Goal: Information Seeking & Learning: Learn about a topic

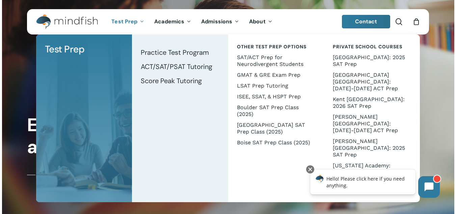
click at [131, 24] on span "Test Prep" at bounding box center [124, 21] width 26 height 7
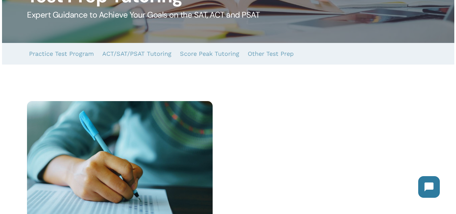
scroll to position [101, 0]
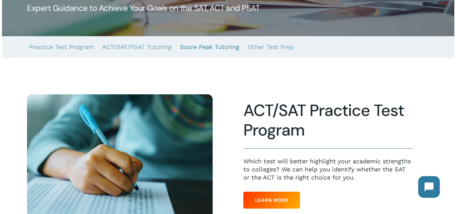
click at [214, 49] on link "Score Peak Tutoring" at bounding box center [209, 47] width 59 height 22
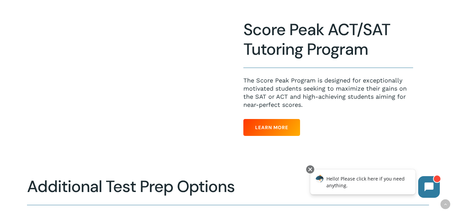
scroll to position [490, 0]
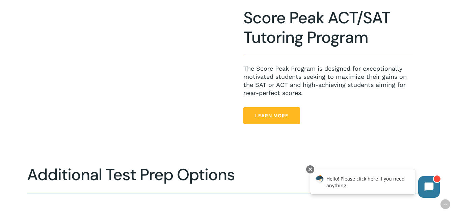
click at [278, 112] on link "Learn More" at bounding box center [271, 115] width 57 height 17
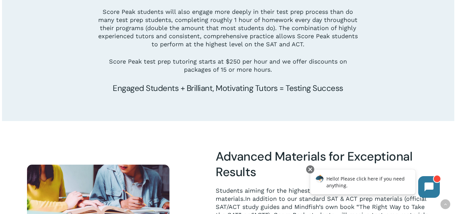
scroll to position [911, 0]
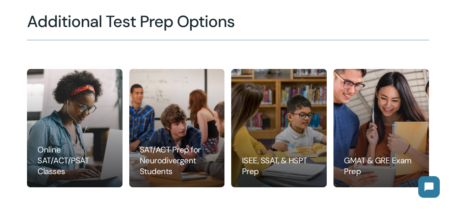
scroll to position [693, 0]
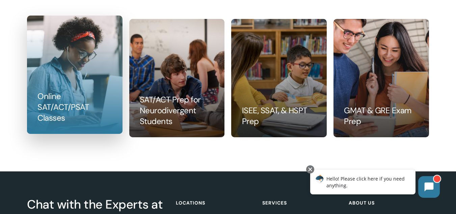
click at [68, 103] on link at bounding box center [74, 74] width 95 height 117
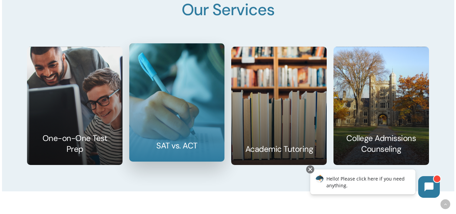
scroll to position [1012, 0]
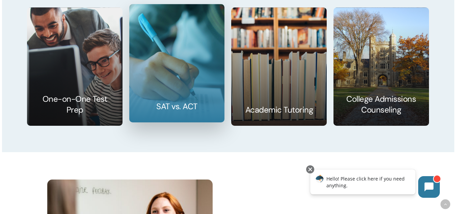
click at [205, 101] on link at bounding box center [177, 62] width 95 height 117
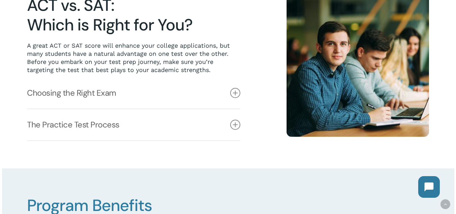
scroll to position [236, 0]
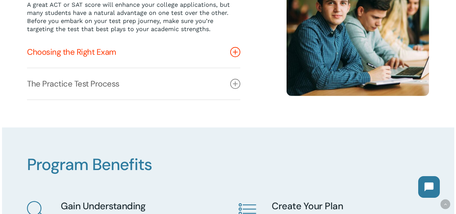
click at [232, 59] on link "Choosing the Right Exam" at bounding box center [133, 51] width 213 height 31
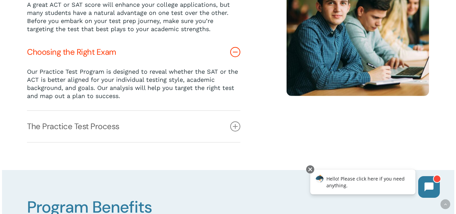
click at [234, 56] on icon at bounding box center [235, 52] width 10 height 10
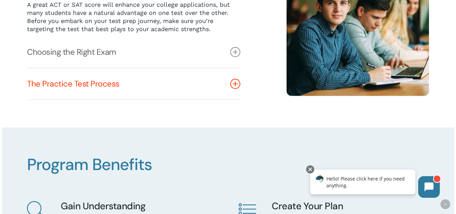
click at [233, 90] on link "The Practice Test Process" at bounding box center [133, 83] width 213 height 31
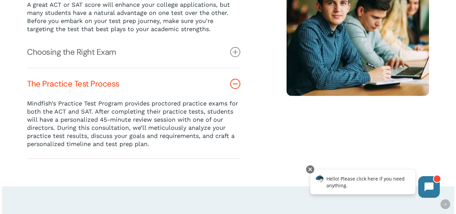
click at [235, 86] on icon at bounding box center [235, 84] width 10 height 10
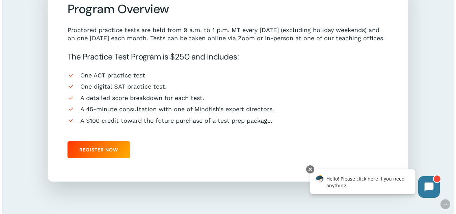
scroll to position [574, 0]
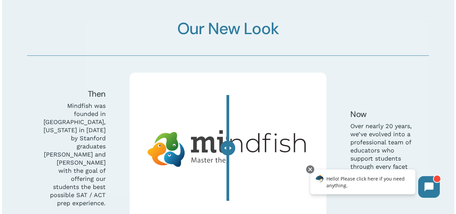
scroll to position [1788, 0]
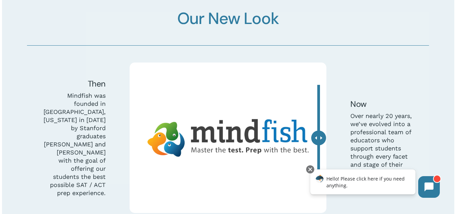
drag, startPoint x: 228, startPoint y: 130, endPoint x: 335, endPoint y: 163, distance: 112.4
click at [331, 163] on div "Then Mindfish was founded in Boulder, Colorado in 2006 by Stanford graduates Bi…" at bounding box center [228, 137] width 410 height 150
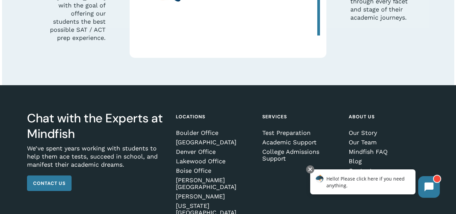
scroll to position [1961, 0]
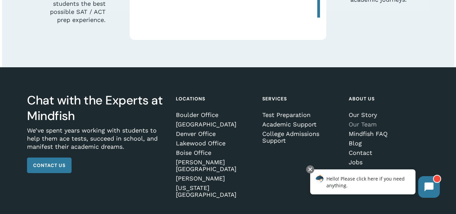
click at [351, 121] on link "Our Team" at bounding box center [388, 124] width 78 height 7
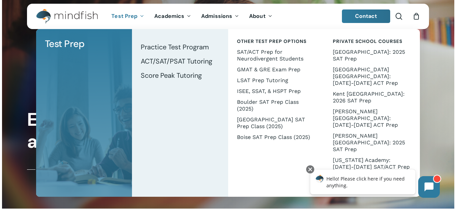
scroll to position [135, 0]
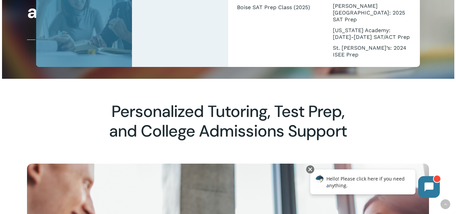
click at [164, 69] on div at bounding box center [228, 70] width 402 height 17
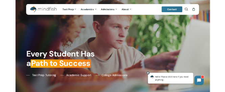
scroll to position [187, 0]
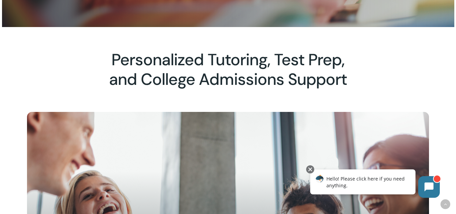
click at [412, 27] on div at bounding box center [228, 69] width 452 height 85
